Goal: Transaction & Acquisition: Obtain resource

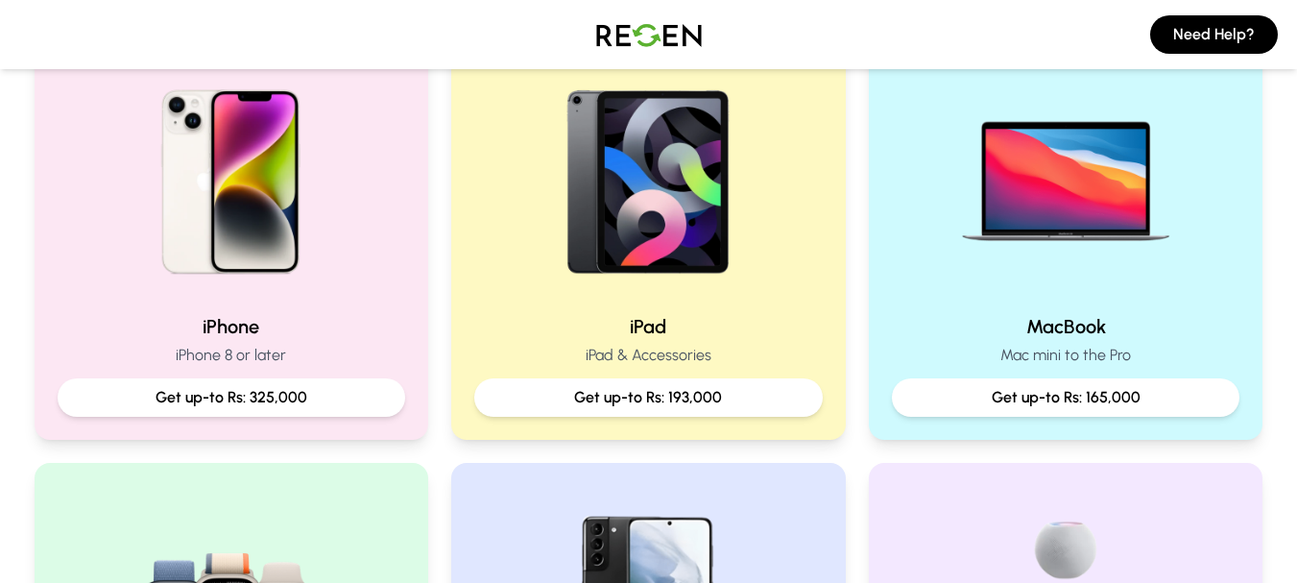
scroll to position [448, 0]
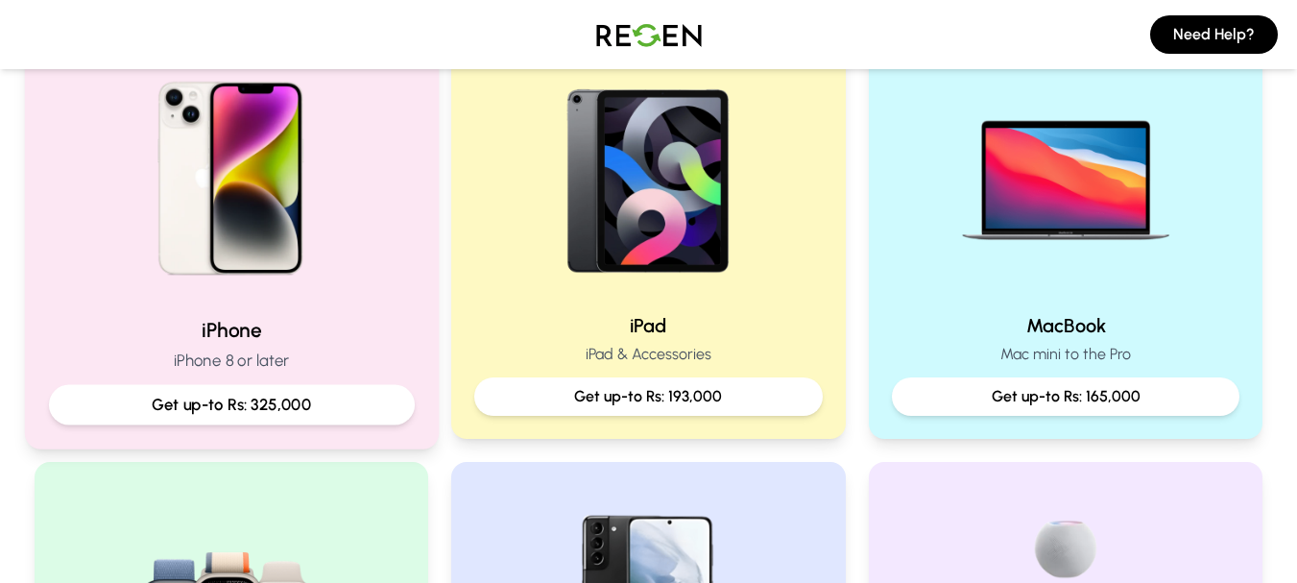
click at [248, 405] on p "Get up-to Rs: 325,000" at bounding box center [230, 405] width 333 height 24
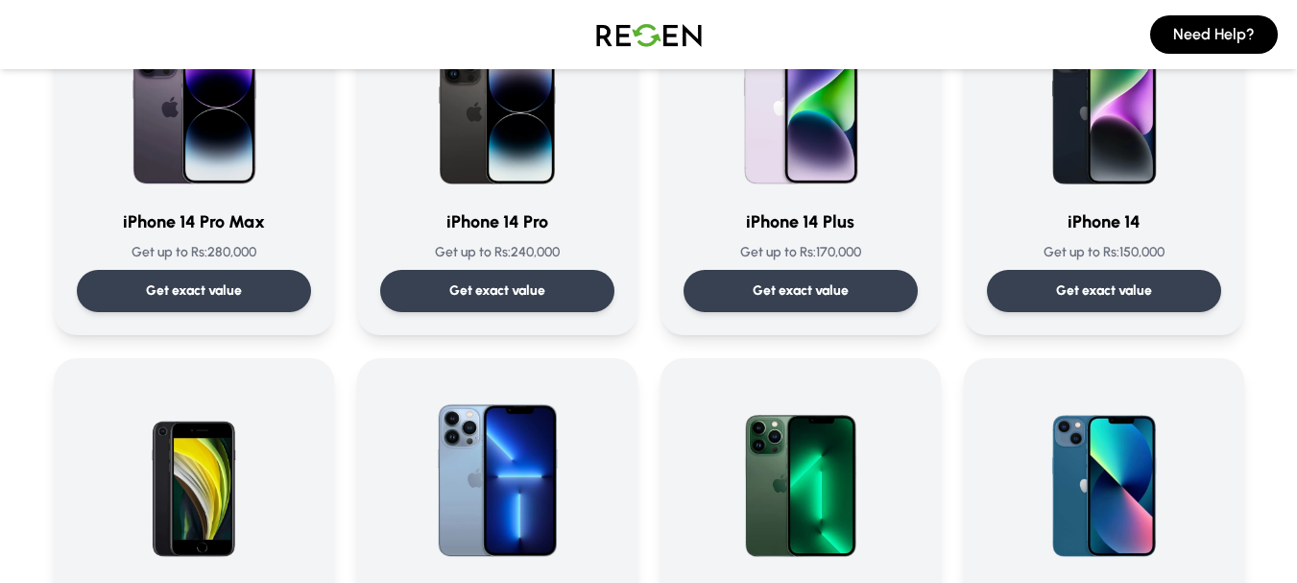
scroll to position [632, 0]
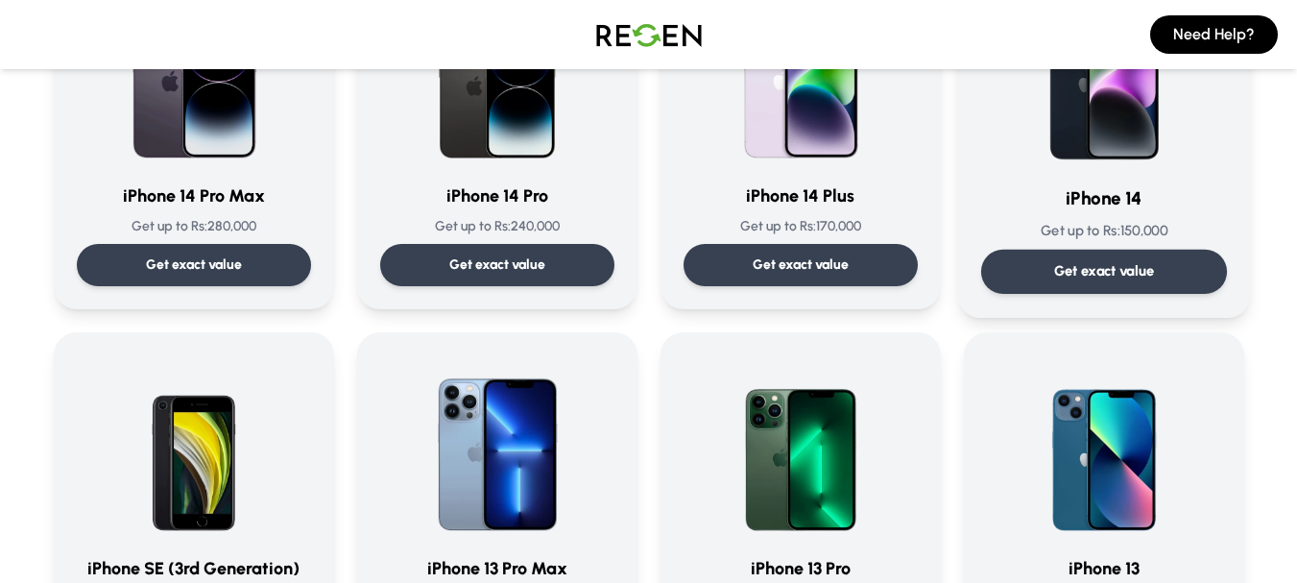
click at [1111, 266] on p "Get exact value" at bounding box center [1103, 271] width 101 height 20
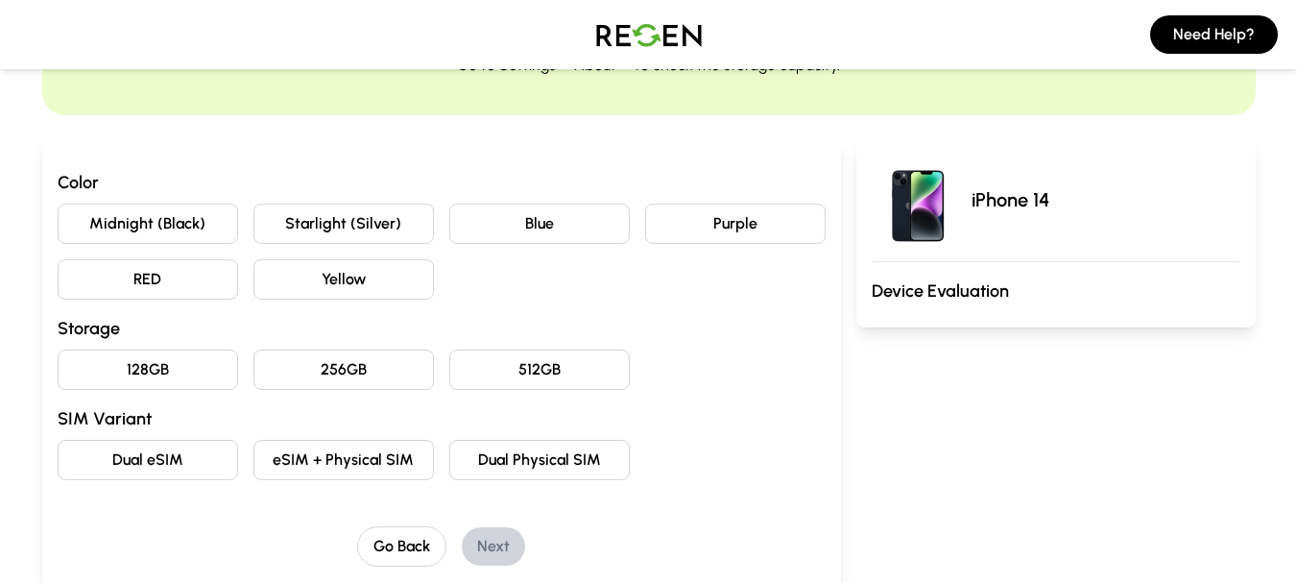
scroll to position [152, 0]
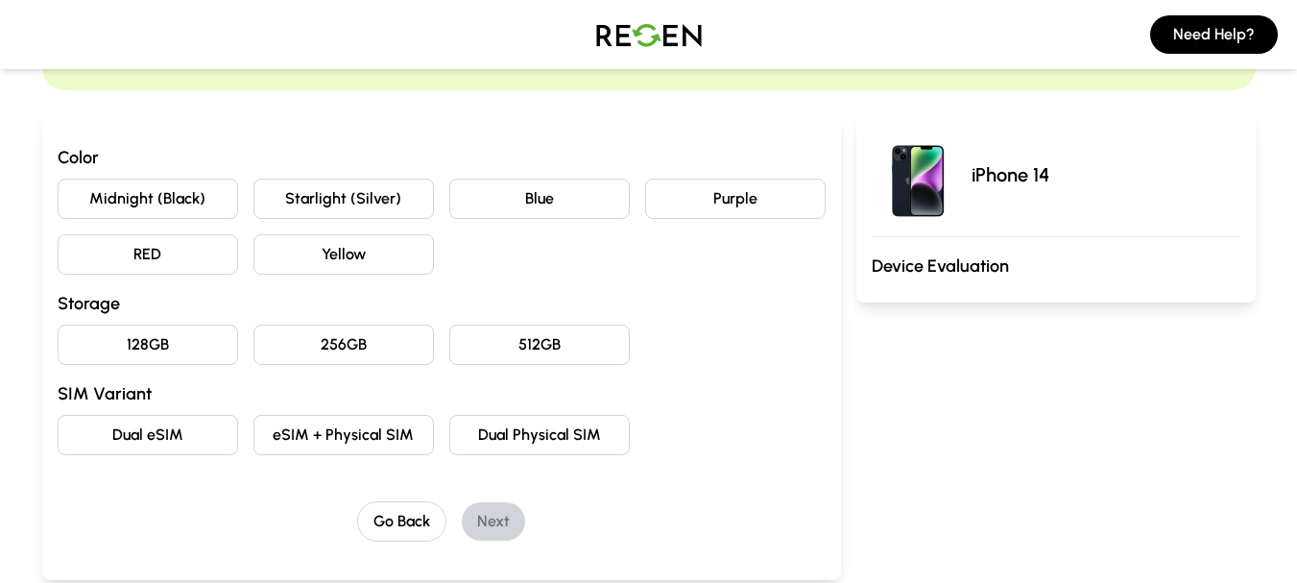
click at [175, 205] on button "Midnight (Black)" at bounding box center [148, 199] width 181 height 40
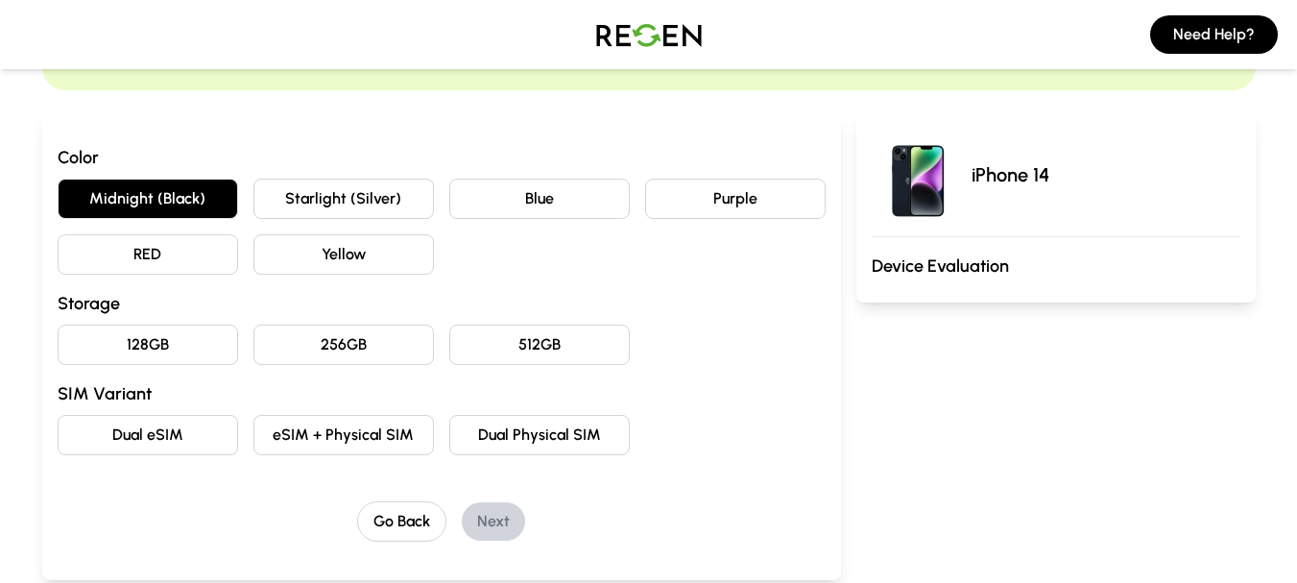
click at [319, 339] on button "256GB" at bounding box center [343, 345] width 181 height 40
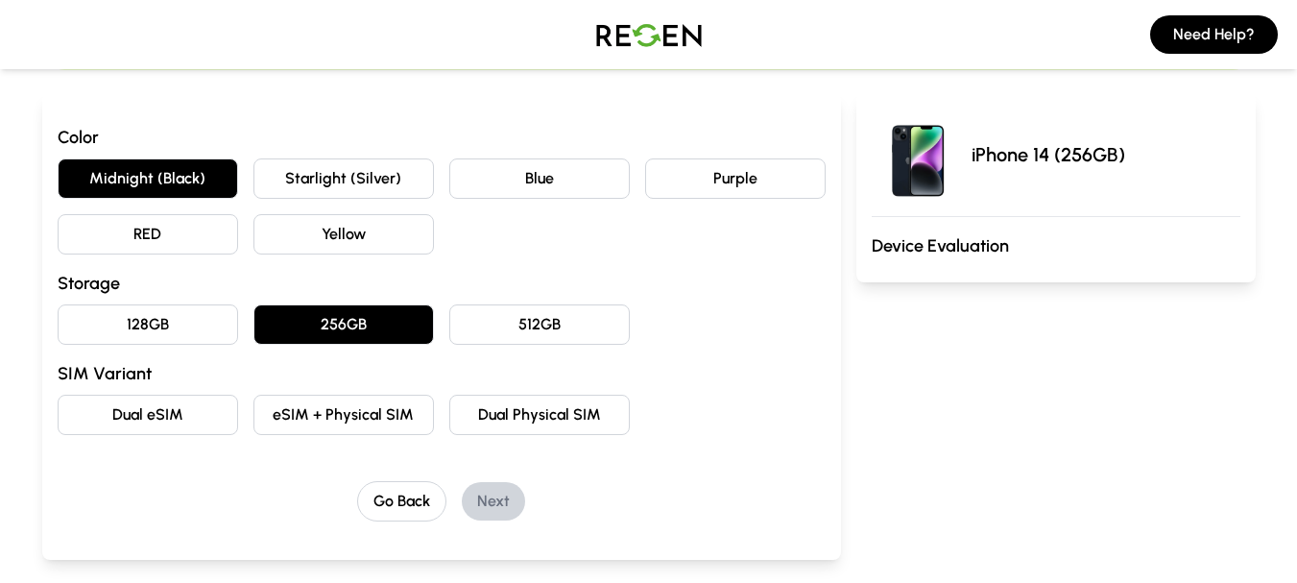
scroll to position [223, 0]
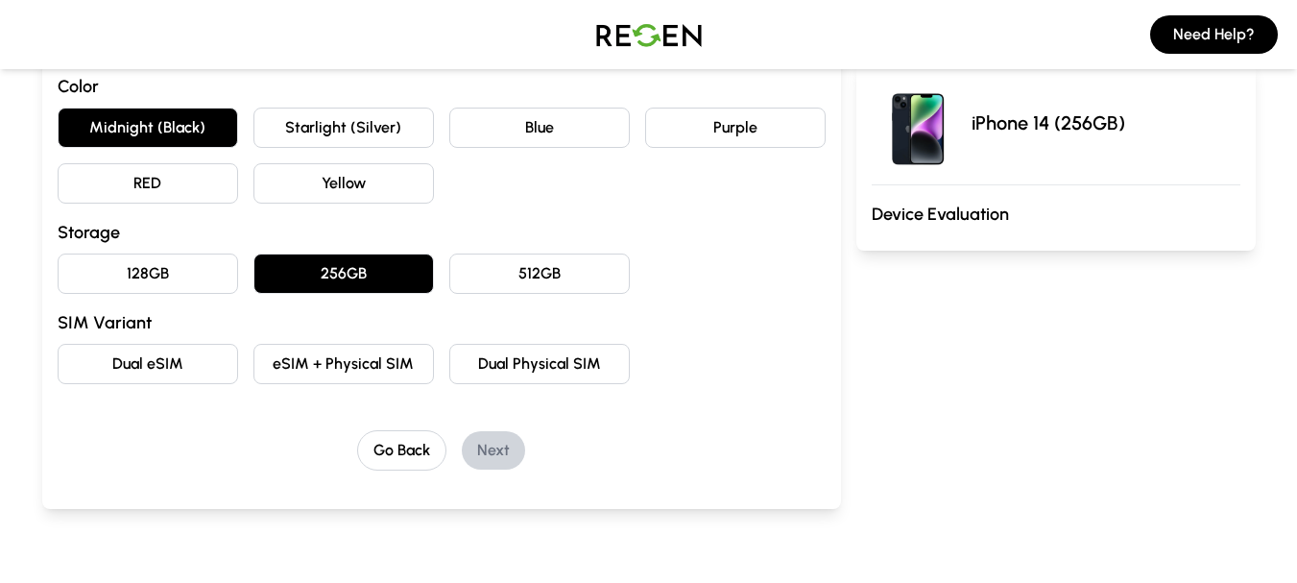
click at [332, 361] on button "eSIM + Physical SIM" at bounding box center [343, 364] width 181 height 40
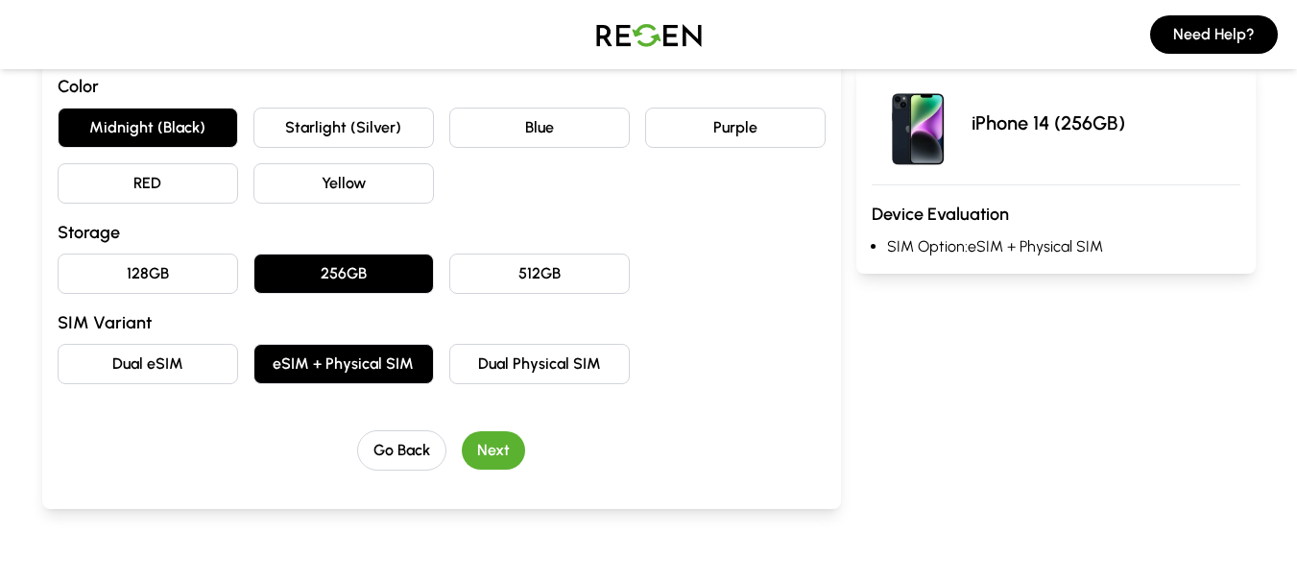
click at [503, 442] on button "Next" at bounding box center [493, 450] width 63 height 38
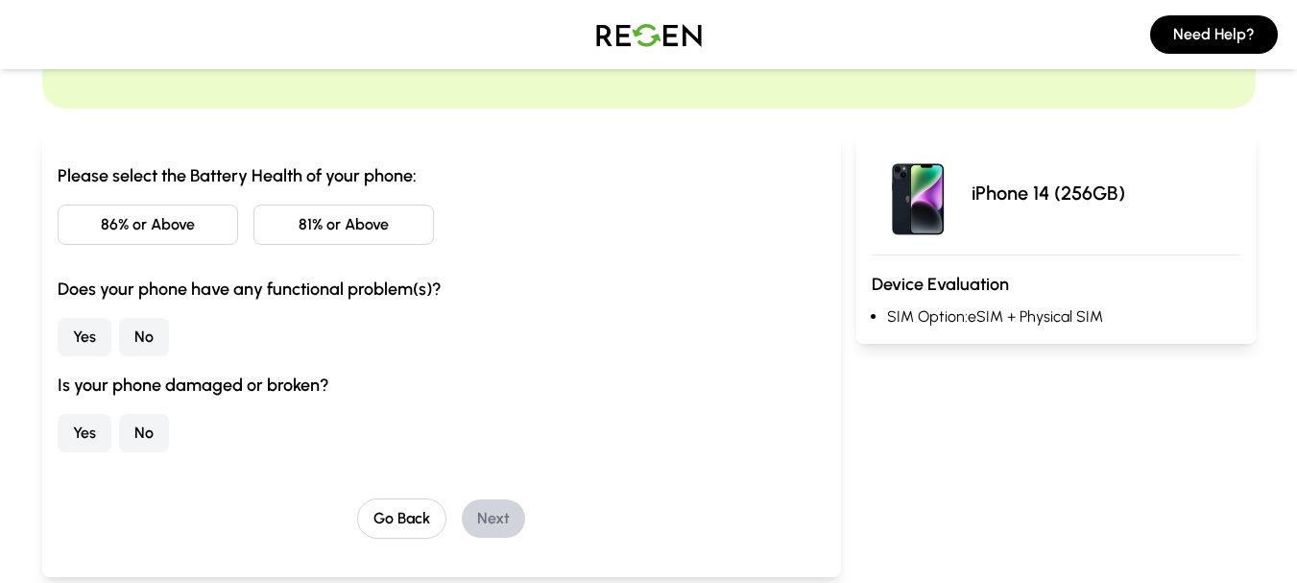
scroll to position [132, 0]
click at [355, 226] on button "81% or Above" at bounding box center [343, 225] width 181 height 40
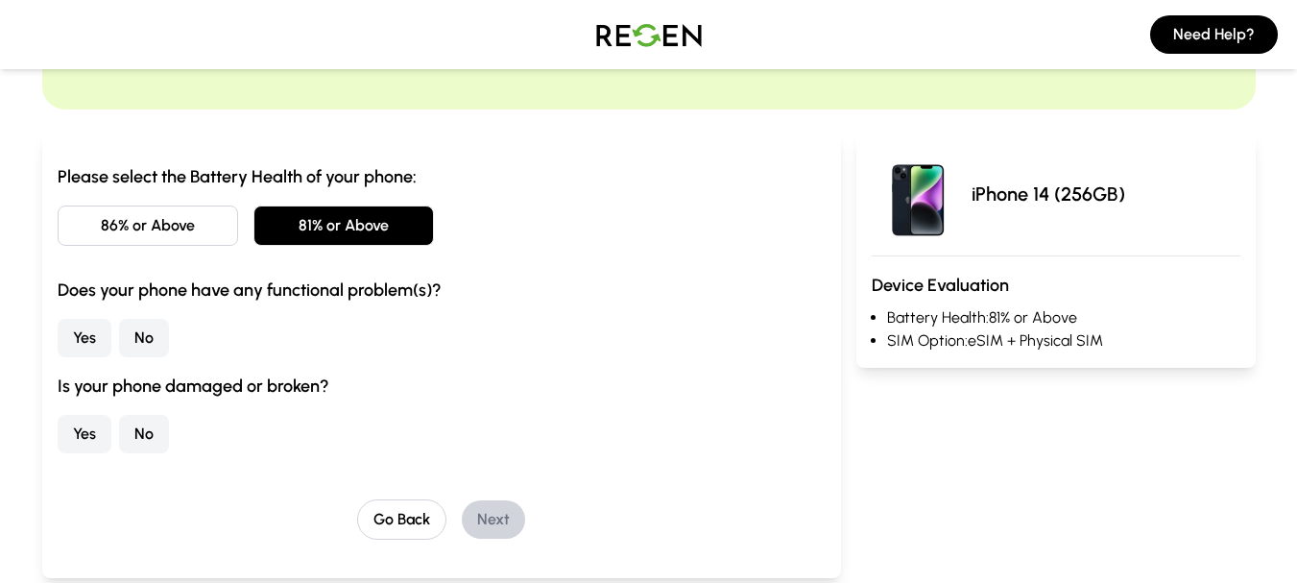
click at [138, 340] on button "No" at bounding box center [144, 338] width 50 height 38
click at [145, 437] on button "No" at bounding box center [144, 434] width 50 height 38
click at [498, 509] on button "Next" at bounding box center [493, 519] width 63 height 38
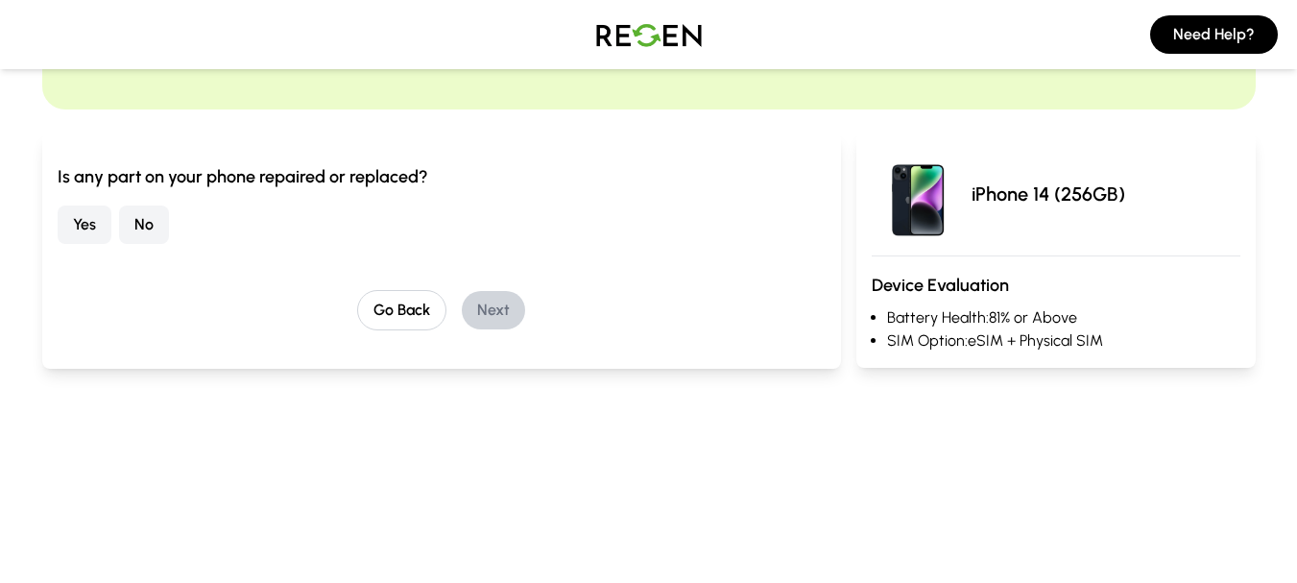
click at [147, 229] on button "No" at bounding box center [144, 224] width 50 height 38
click at [487, 312] on button "Next" at bounding box center [493, 310] width 63 height 38
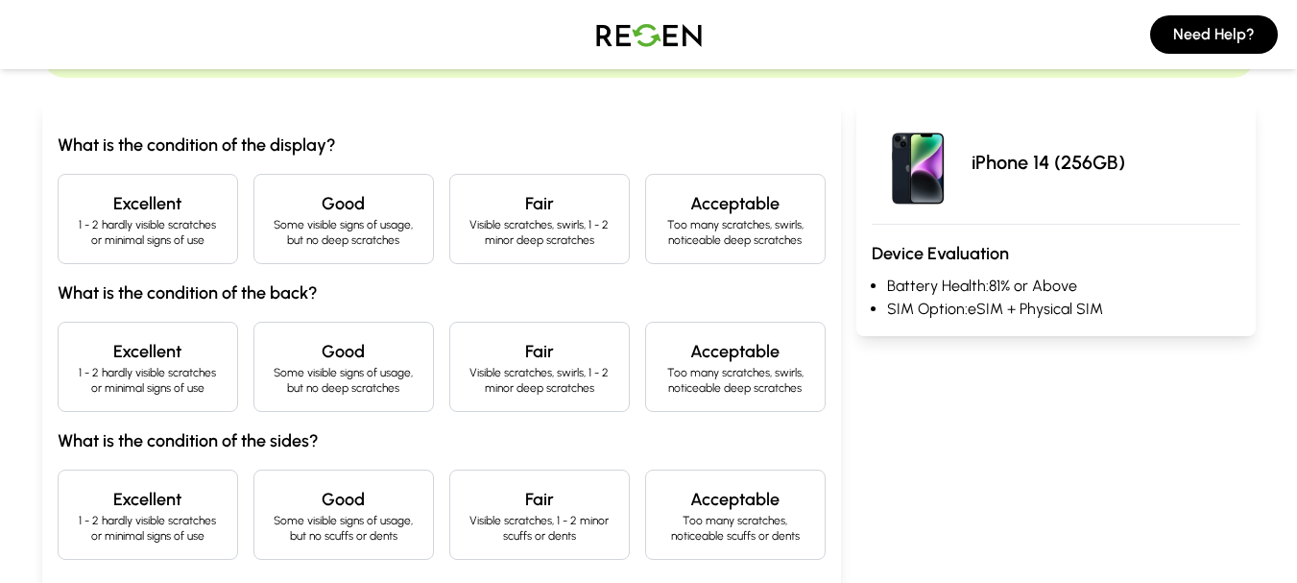
scroll to position [175, 0]
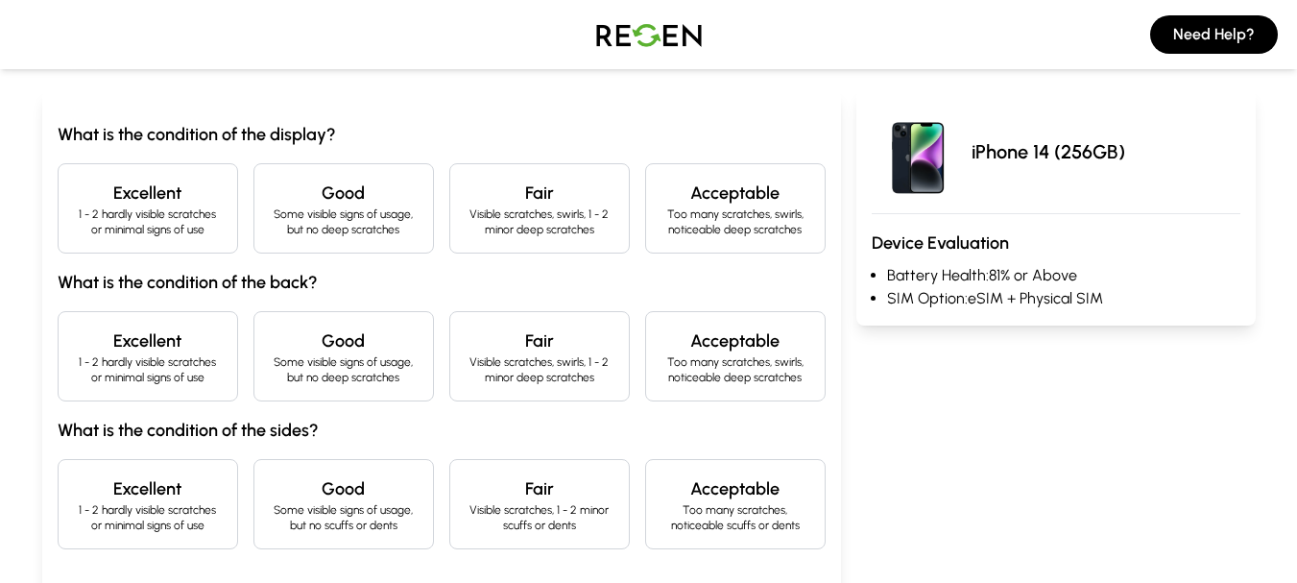
click at [539, 234] on p "Visible scratches, swirls, 1 - 2 minor deep scratches" at bounding box center [540, 221] width 148 height 31
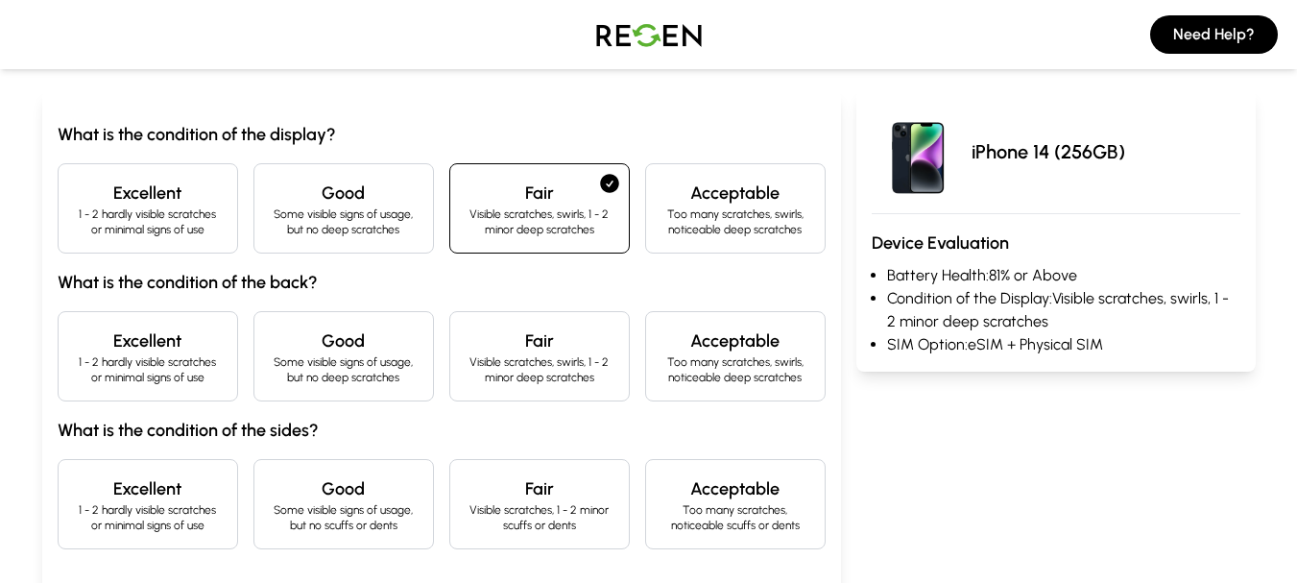
click at [172, 215] on p "1 - 2 hardly visible scratches or minimal signs of use" at bounding box center [148, 221] width 148 height 31
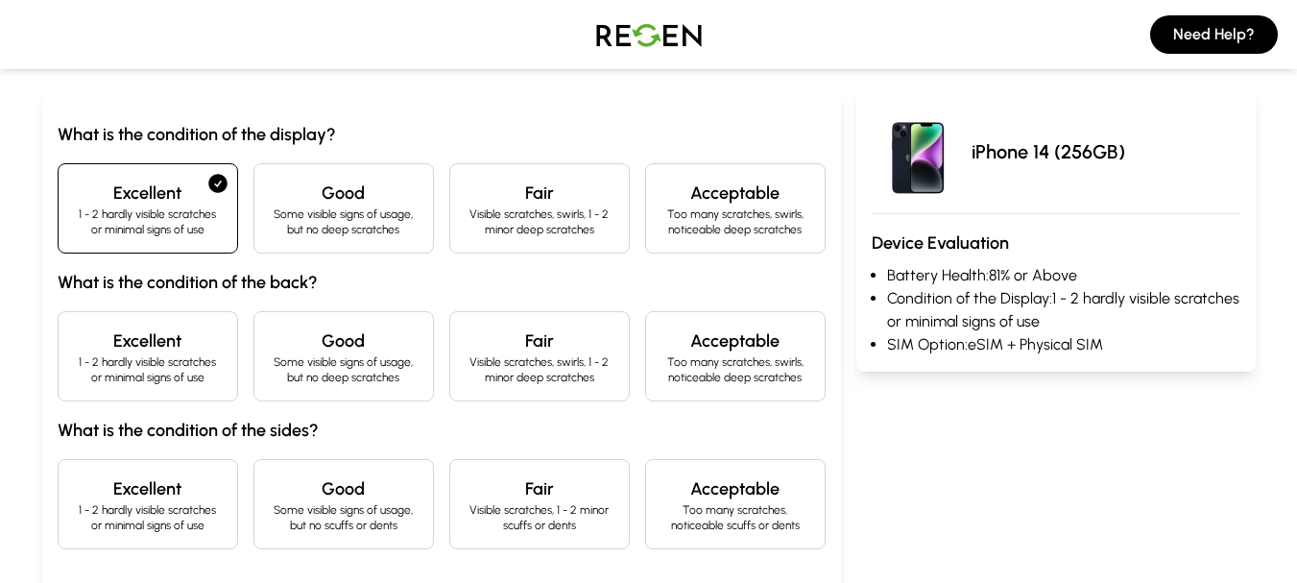
click at [500, 366] on p "Visible scratches, swirls, 1 - 2 minor deep scratches" at bounding box center [540, 369] width 148 height 31
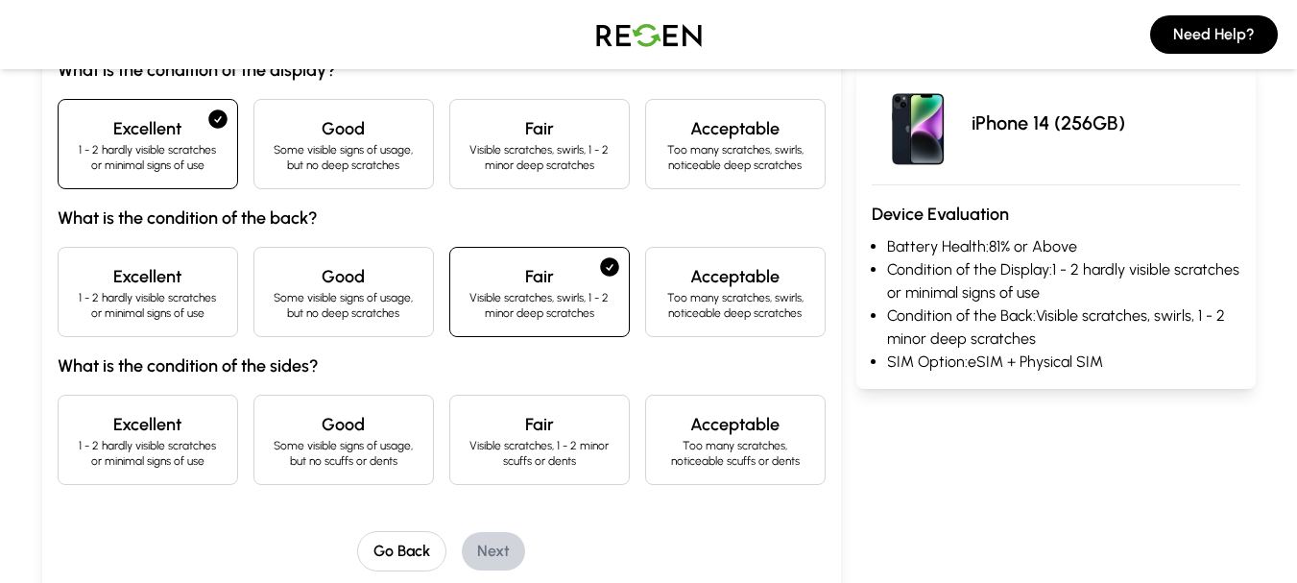
scroll to position [273, 0]
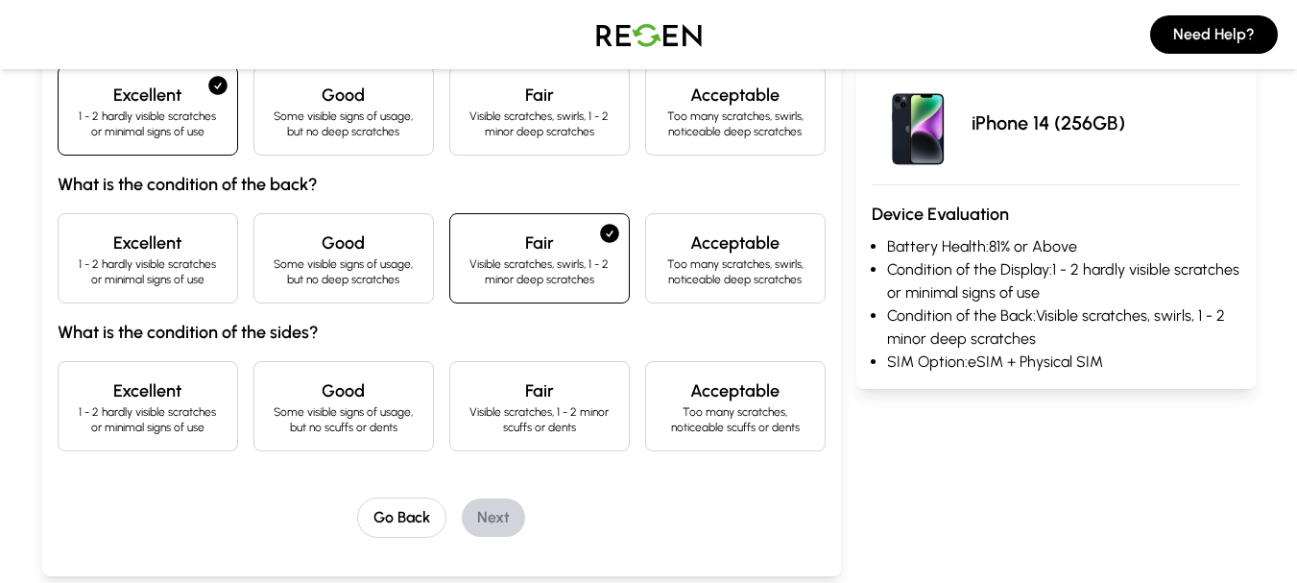
click at [358, 266] on p "Some visible signs of usage, but no deep scratches" at bounding box center [344, 271] width 148 height 31
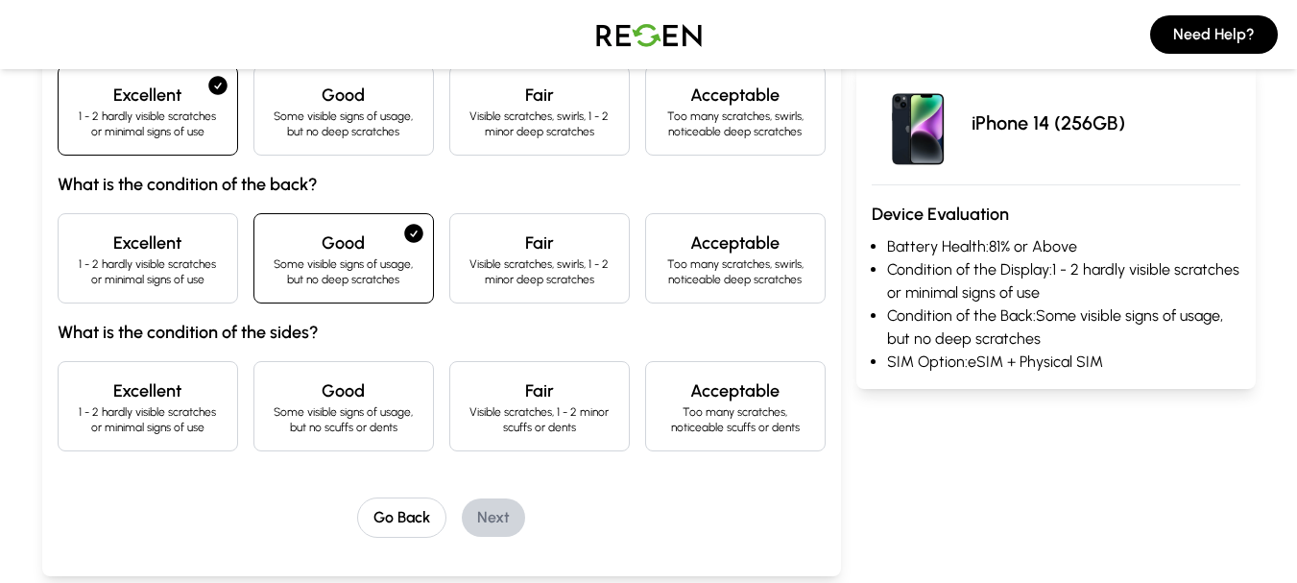
click at [539, 253] on h4 "Fair" at bounding box center [540, 242] width 148 height 27
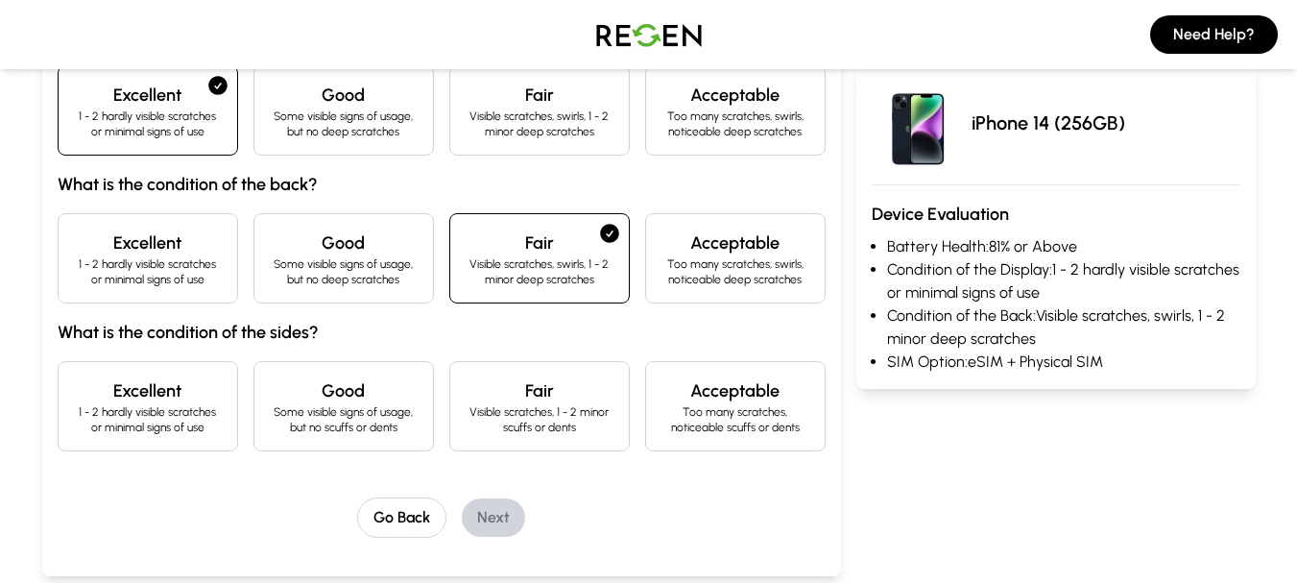
click at [539, 404] on p "Visible scratches, 1 - 2 minor scuffs or dents" at bounding box center [540, 419] width 148 height 31
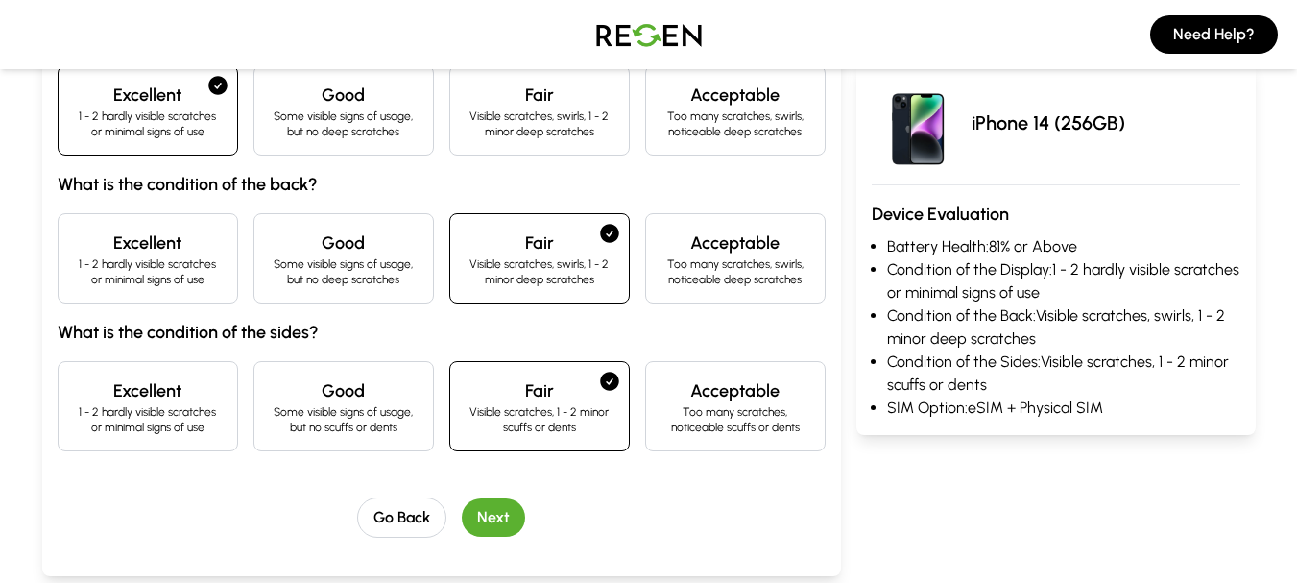
click at [393, 260] on p "Some visible signs of usage, but no deep scratches" at bounding box center [344, 271] width 148 height 31
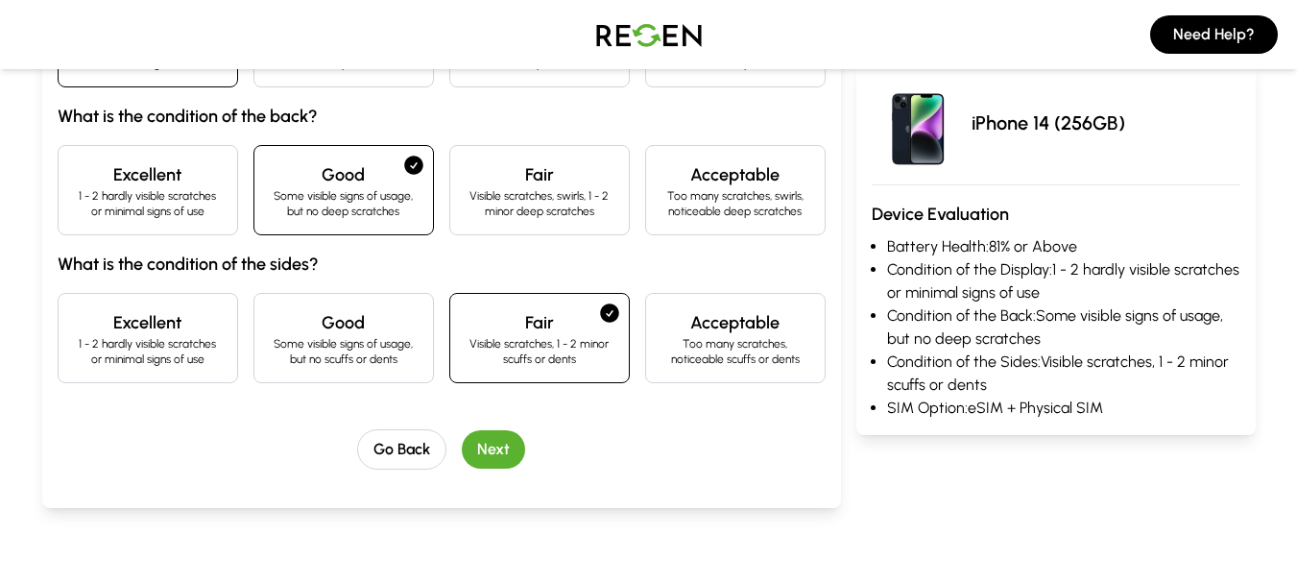
scroll to position [358, 0]
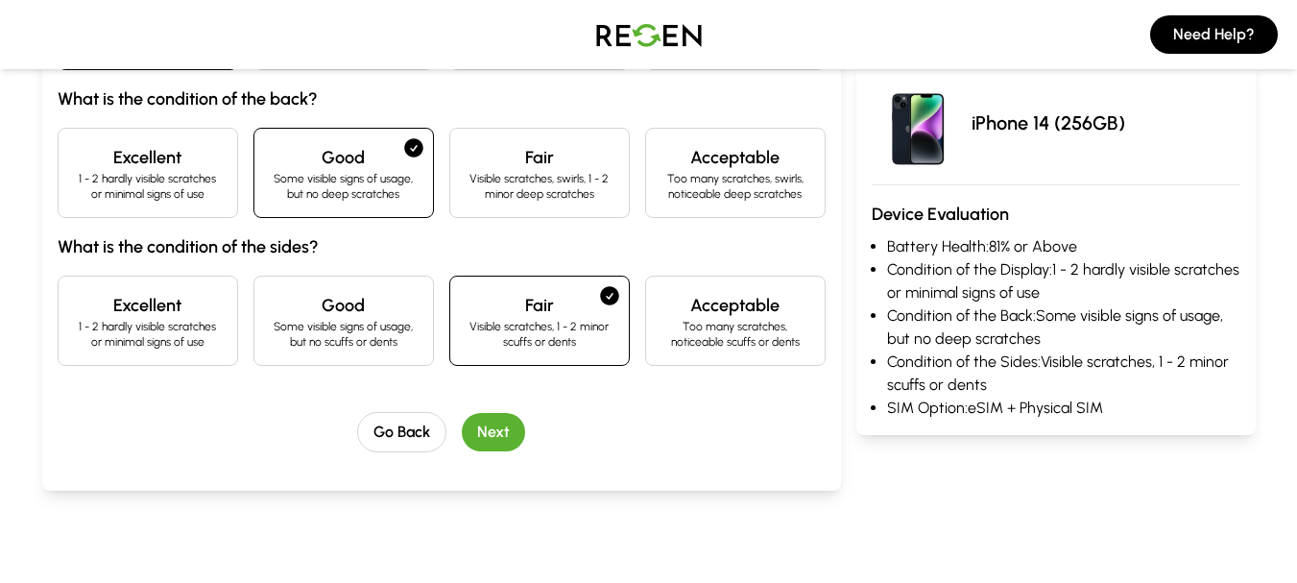
click at [495, 426] on button "Next" at bounding box center [493, 432] width 63 height 38
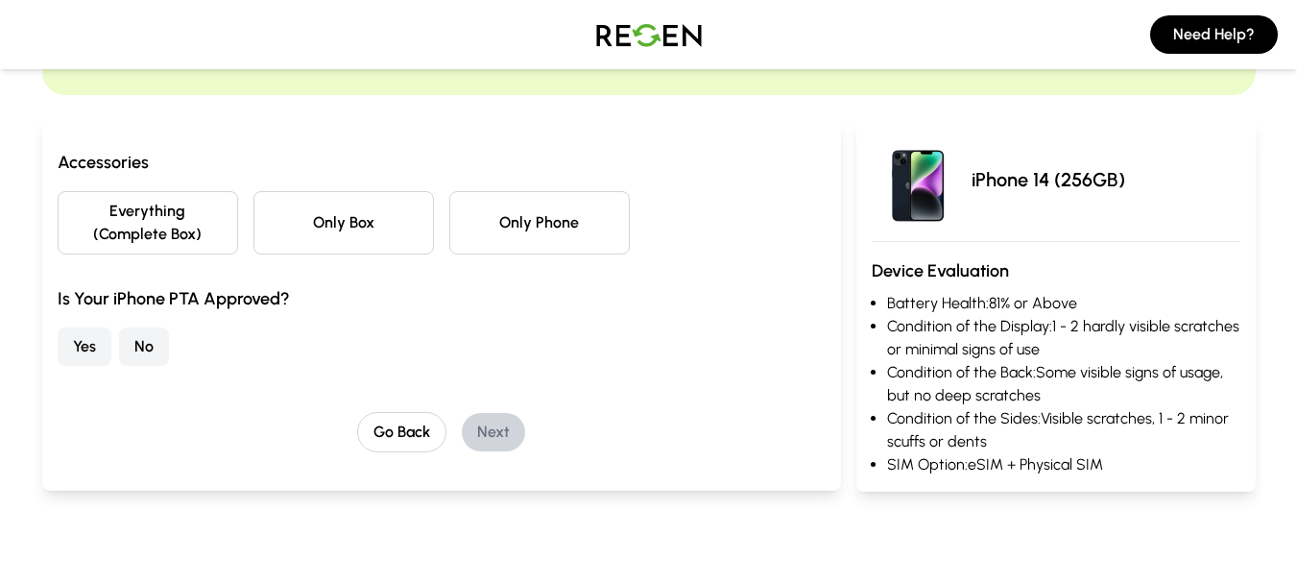
click at [171, 221] on button "Everything (Complete Box)" at bounding box center [148, 222] width 181 height 63
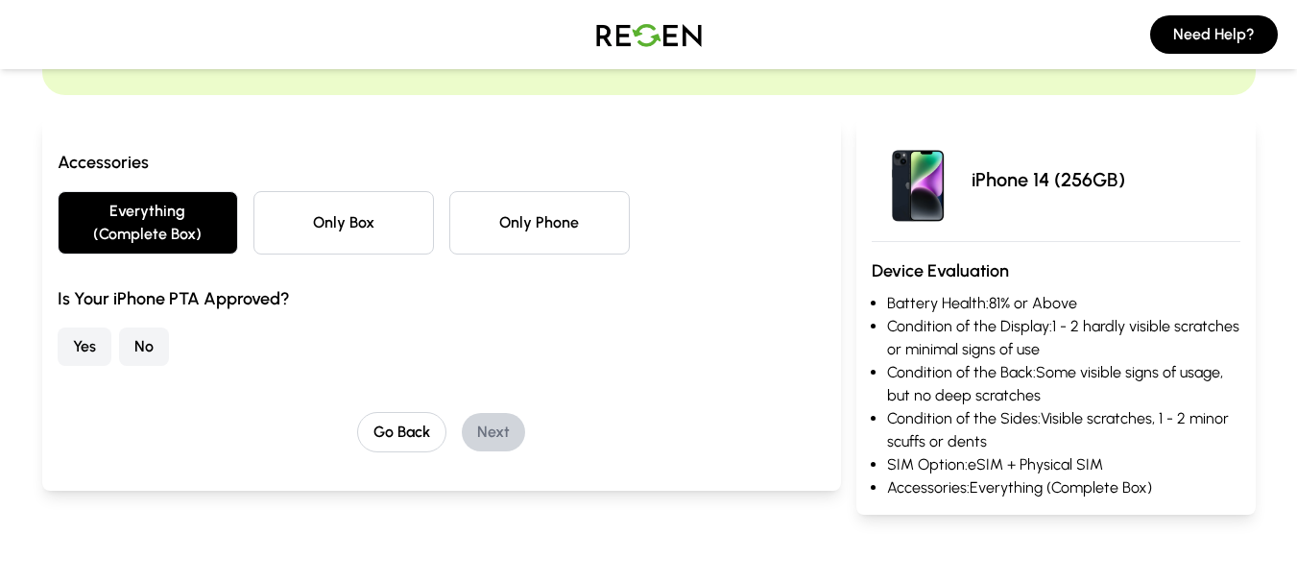
click at [89, 348] on button "Yes" at bounding box center [85, 346] width 54 height 38
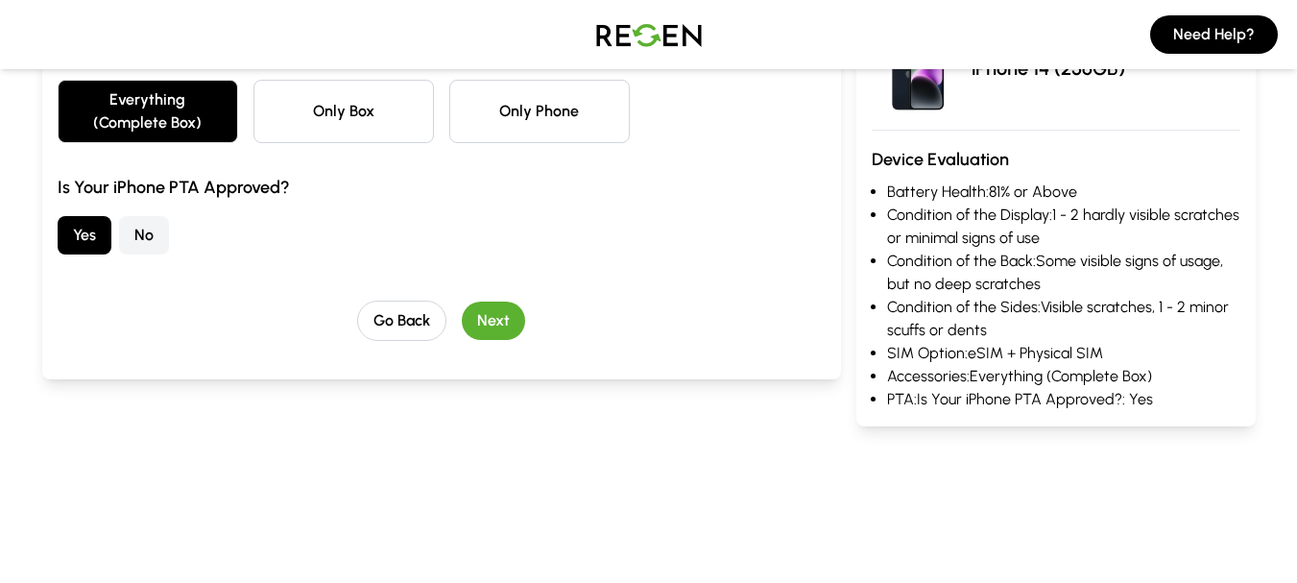
scroll to position [273, 0]
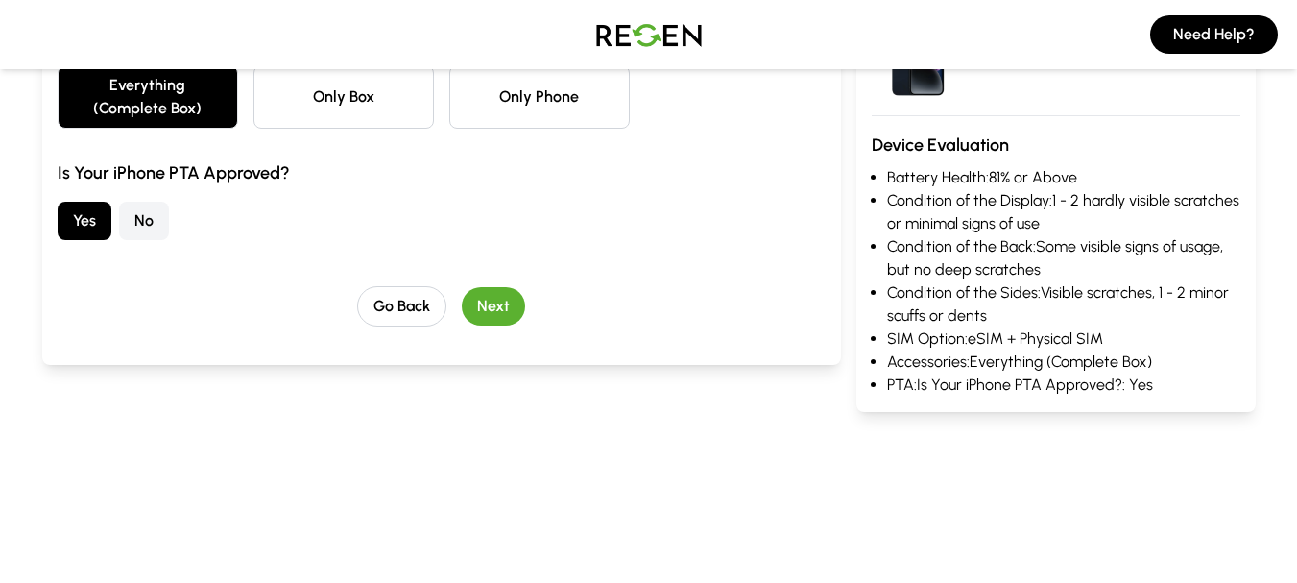
click at [496, 321] on button "Next" at bounding box center [493, 306] width 63 height 38
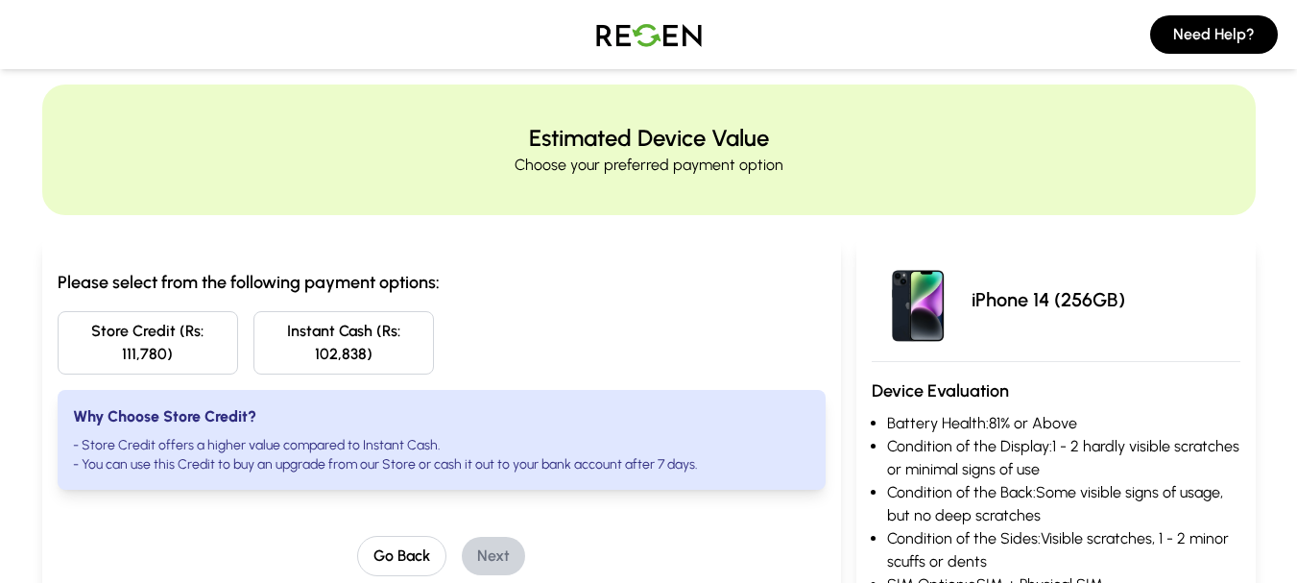
scroll to position [0, 0]
